Goal: Find specific page/section: Find specific page/section

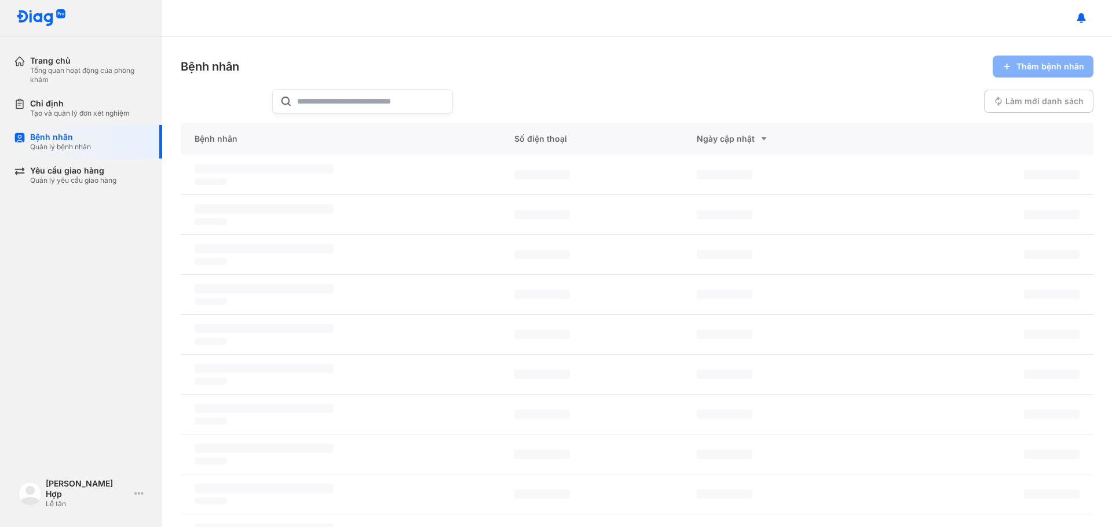
click at [339, 95] on input "text" at bounding box center [371, 101] width 148 height 23
paste input "**********"
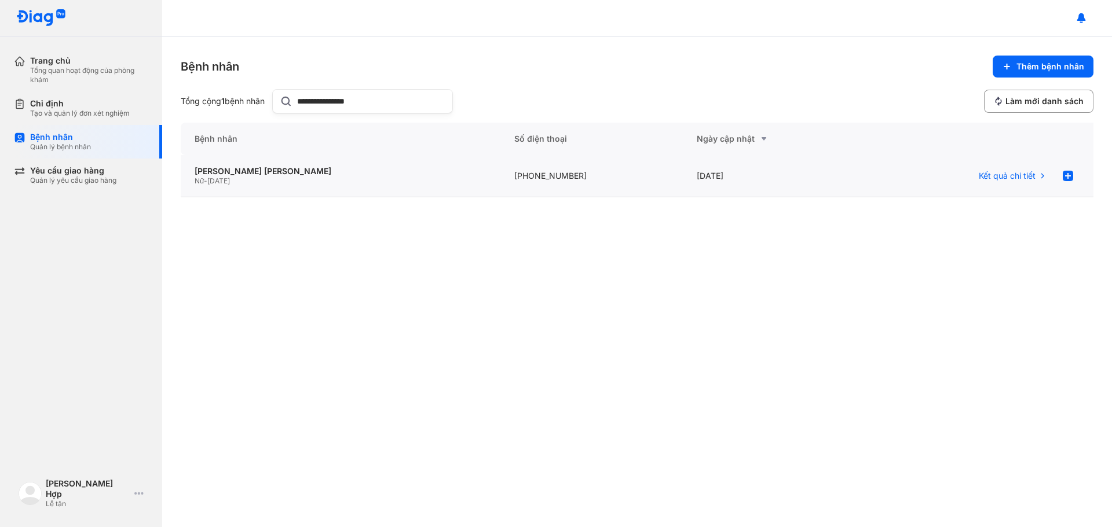
type input "**********"
click at [236, 165] on div "[PERSON_NAME] YẾN LINH Nữ - [DATE]" at bounding box center [341, 176] width 320 height 42
